Goal: Task Accomplishment & Management: Use online tool/utility

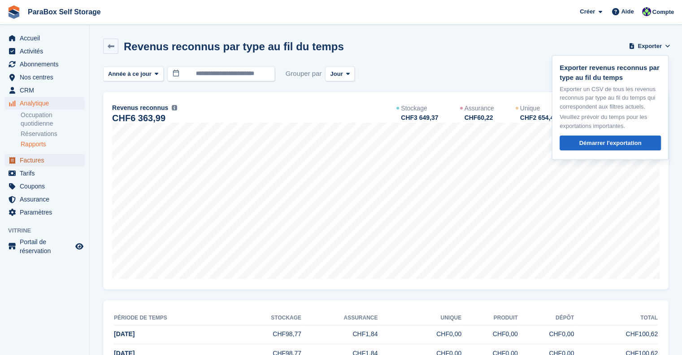
click at [38, 156] on span "Factures" at bounding box center [47, 160] width 54 height 13
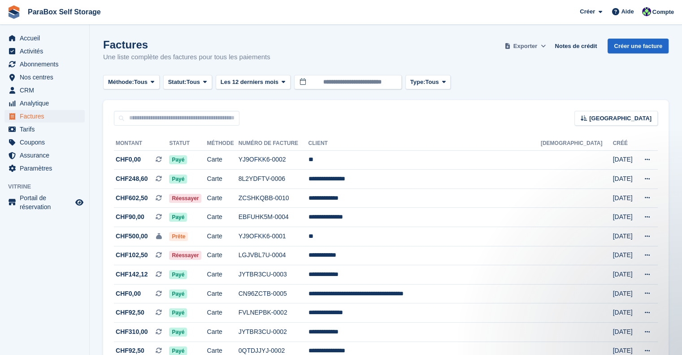
click at [527, 48] on span "Exporter" at bounding box center [525, 46] width 24 height 9
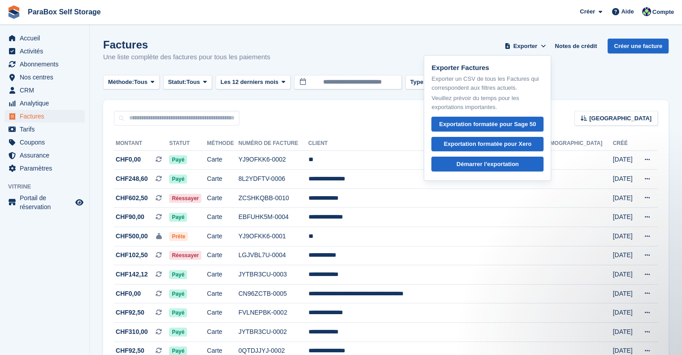
click at [407, 47] on div "Factures Une liste complète des factures pour tous les paiements Exporter Expor…" at bounding box center [385, 56] width 565 height 35
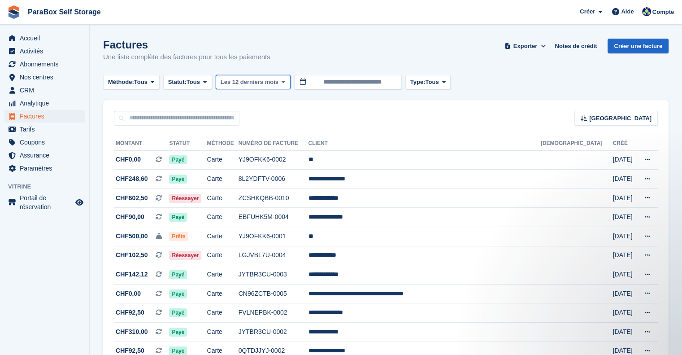
click at [260, 80] on span "Les 12 derniers mois" at bounding box center [250, 82] width 58 height 9
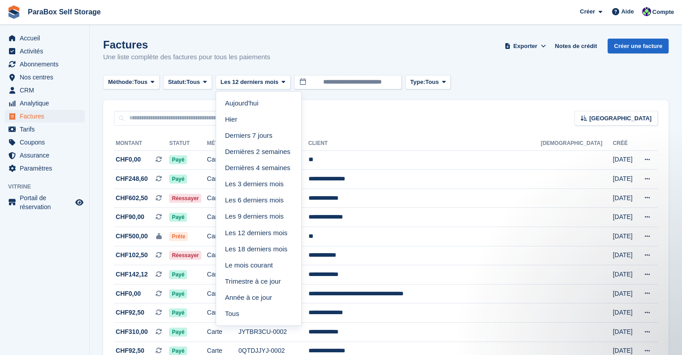
click at [382, 48] on div "Factures Une liste complète des factures pour tous les paiements Exporter Expor…" at bounding box center [385, 56] width 565 height 35
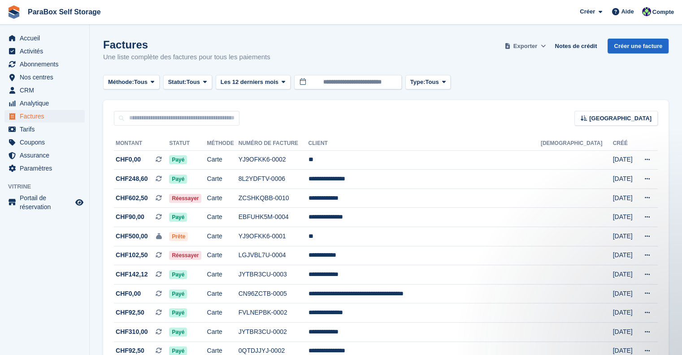
click at [530, 46] on span "Exporter" at bounding box center [525, 46] width 24 height 9
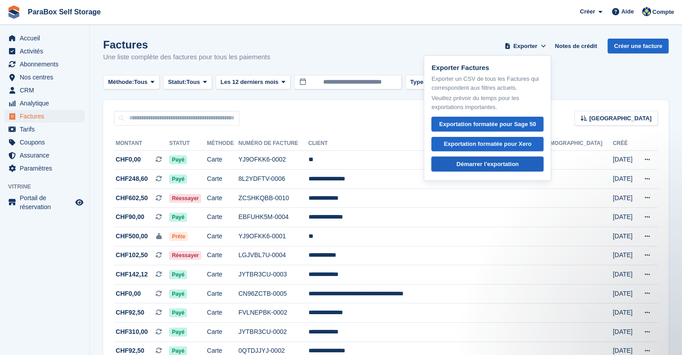
click at [483, 163] on div "Démarrer l'exportation" at bounding box center [488, 164] width 62 height 9
